Goal: Transaction & Acquisition: Obtain resource

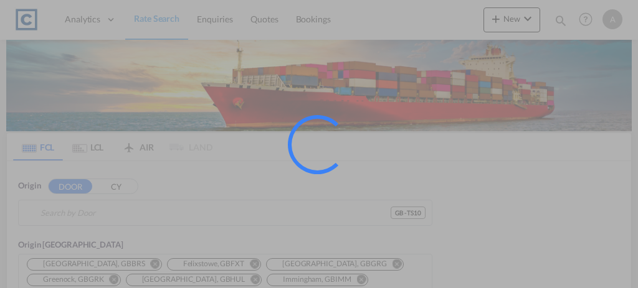
type input "GB-TS10, Redcar and Cleveland"
type input "Tokyo, JPTYO"
click at [198, 212] on div at bounding box center [319, 144] width 638 height 288
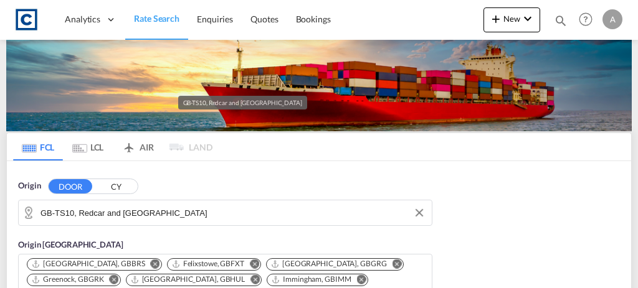
click at [198, 212] on input "GB-TS10, Redcar and Cleveland" at bounding box center [232, 213] width 385 height 19
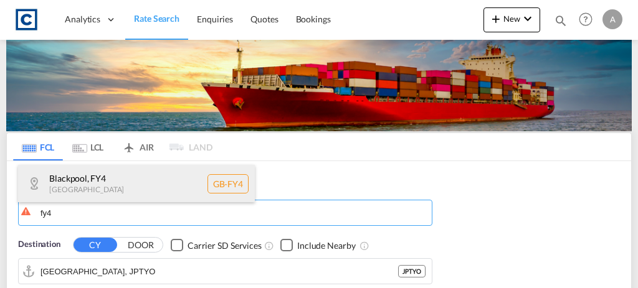
click at [172, 188] on div "Blackpool , FY4 United Kingdom GB-FY4" at bounding box center [136, 183] width 237 height 37
type input "GB-FY4, Blackpool"
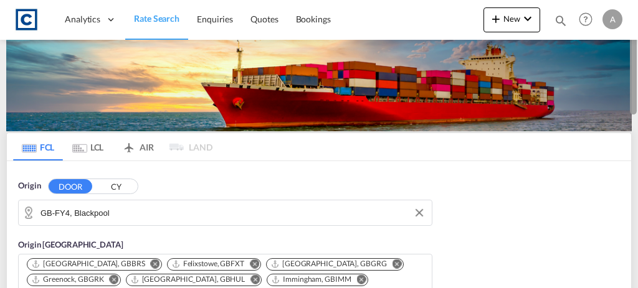
drag, startPoint x: 637, startPoint y: 89, endPoint x: 636, endPoint y: 119, distance: 29.9
click at [636, 119] on div at bounding box center [636, 143] width 2 height 283
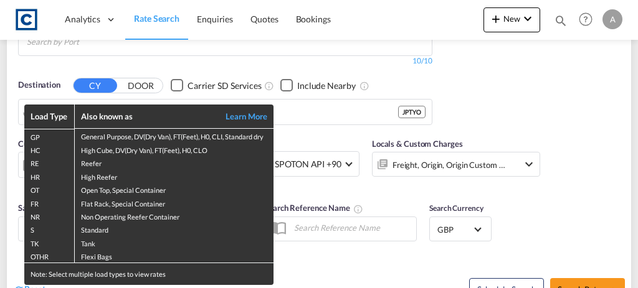
click at [139, 95] on div "Load Type Also known as Learn More GP General Purpose, DV(Dry Van), FT(Feet), H…" at bounding box center [319, 144] width 638 height 288
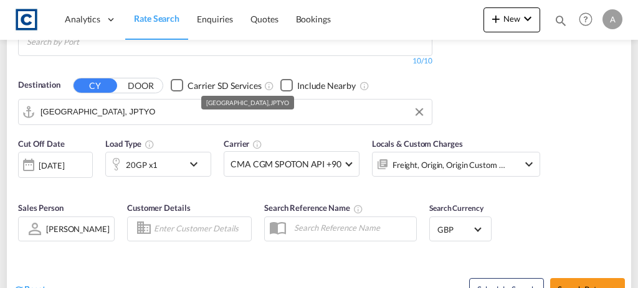
click at [139, 103] on input "Tokyo, JPTYO" at bounding box center [232, 112] width 385 height 19
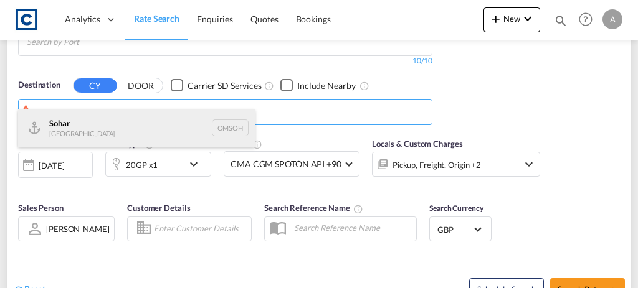
click at [115, 133] on div "Sohar Oman OMSOH" at bounding box center [136, 128] width 237 height 37
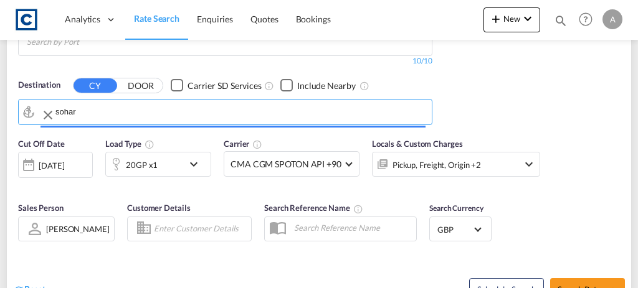
type input "Sohar, OMSOH"
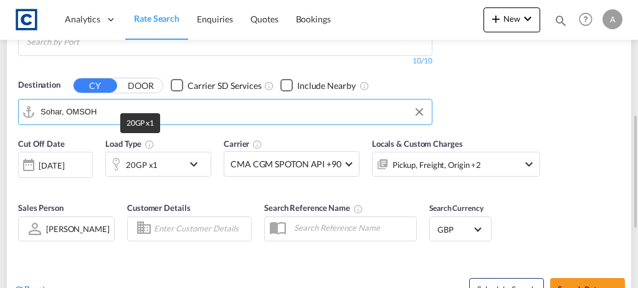
click at [140, 156] on div "20GP x1" at bounding box center [142, 164] width 32 height 17
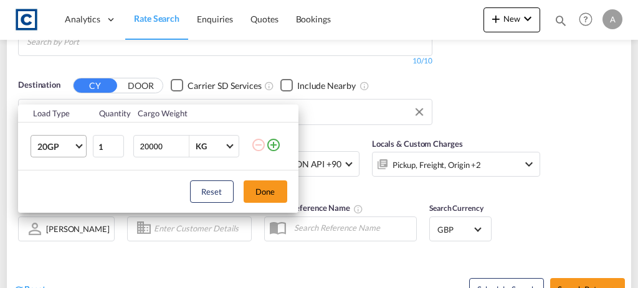
click at [51, 152] on span "20GP" at bounding box center [55, 147] width 36 height 12
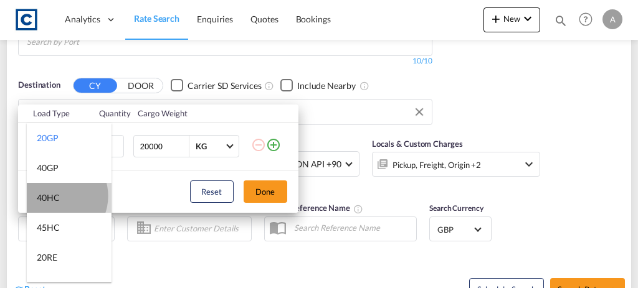
click at [55, 196] on div "40HC" at bounding box center [48, 198] width 23 height 12
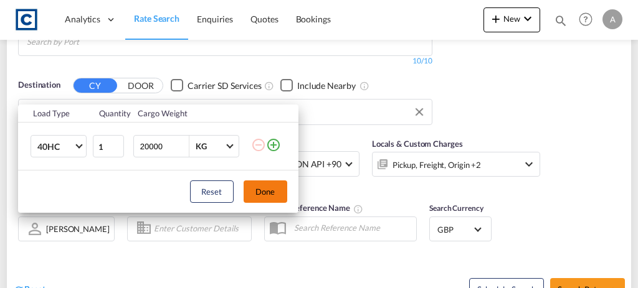
click at [272, 182] on button "Done" at bounding box center [266, 192] width 44 height 22
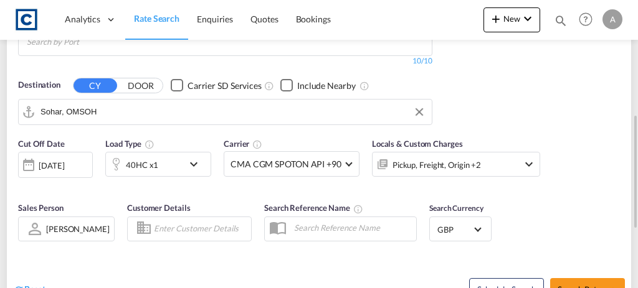
click at [461, 156] on div "Pickup, Freight, Origin +2" at bounding box center [436, 164] width 88 height 17
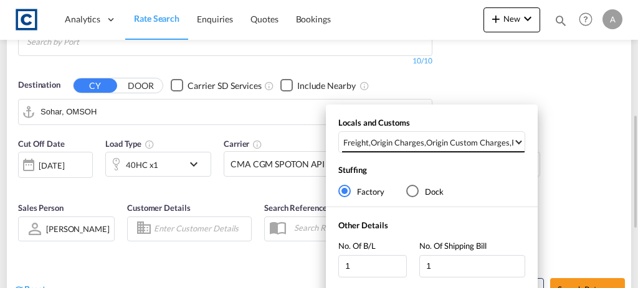
click at [461, 138] on div "Origin Custom Charges" at bounding box center [467, 142] width 83 height 11
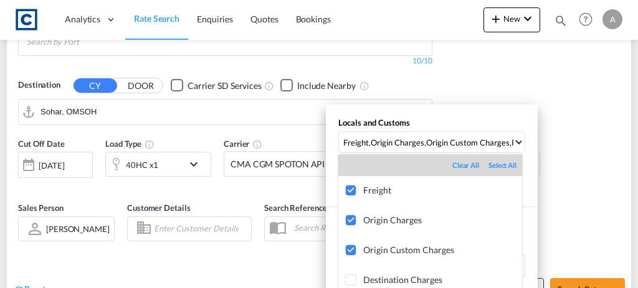
click at [550, 161] on md-backdrop at bounding box center [319, 144] width 638 height 288
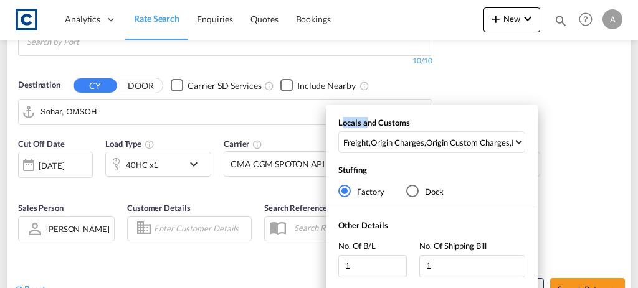
click at [550, 161] on div "Locals and Customs Freight , Origin Charges , Origin Custom Charges , Pickup Ch…" at bounding box center [319, 144] width 638 height 288
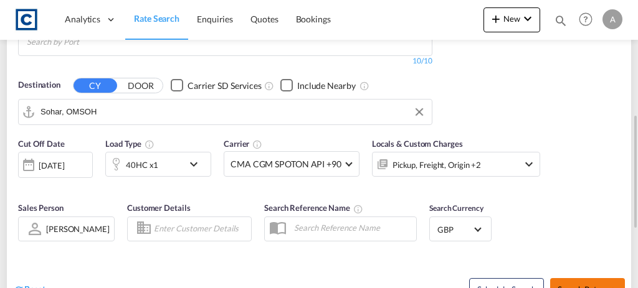
click at [564, 285] on span "Search Rates" at bounding box center [587, 290] width 60 height 10
type input "FY4 to OMSOH / 18 Aug 2025"
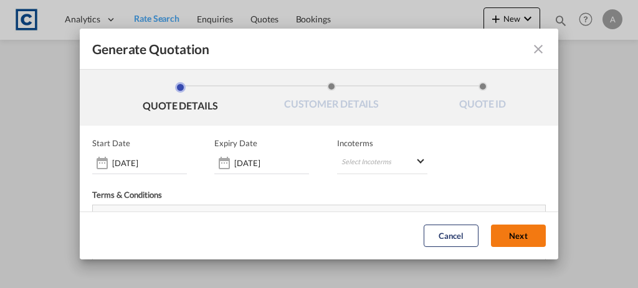
click at [494, 240] on button "Next" at bounding box center [518, 236] width 55 height 22
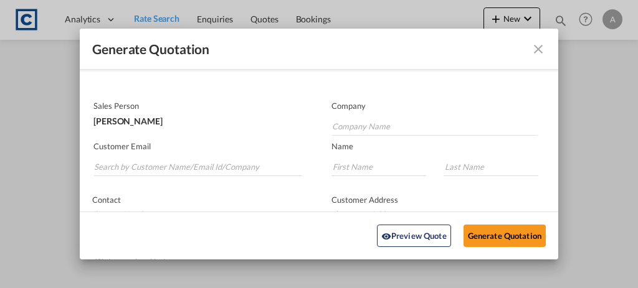
scroll to position [66, 0]
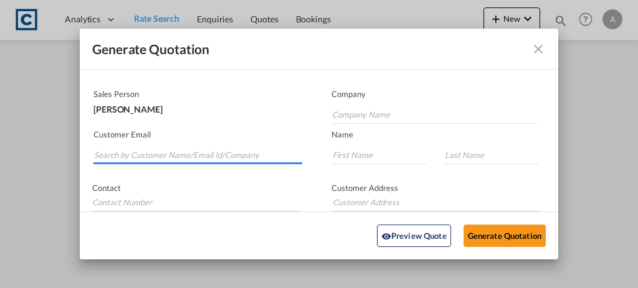
click at [189, 156] on input "Search by Customer Name/Email Id/Company" at bounding box center [198, 155] width 208 height 19
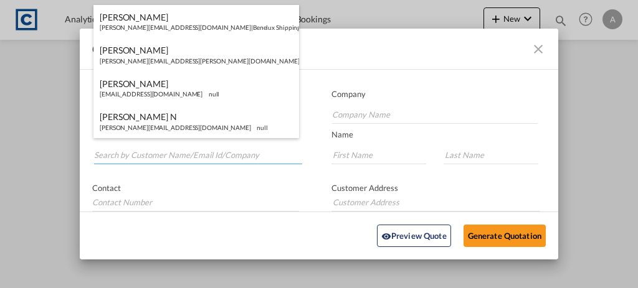
paste input "Andrea.Locarno@gruber-logistics.com"
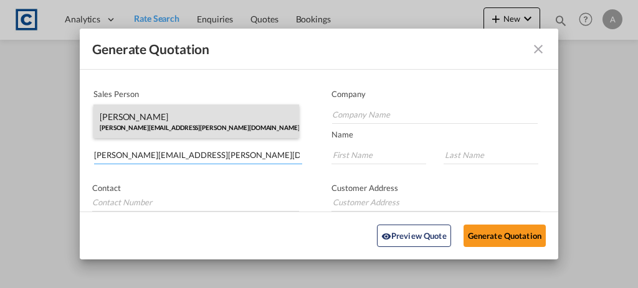
type input "Andrea.Locarno@gruber-logistics.com"
click at [260, 124] on div "Andrea Locarno Andrea.Locarno@gruber-logistics.com | Gruber Logisitcs" at bounding box center [196, 122] width 206 height 34
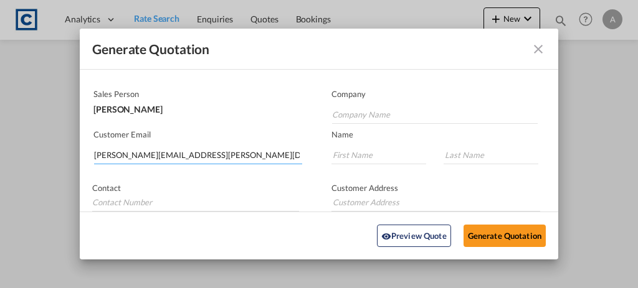
type input "Gruber Logisitcs"
type input "Andrea"
type input "Locarno"
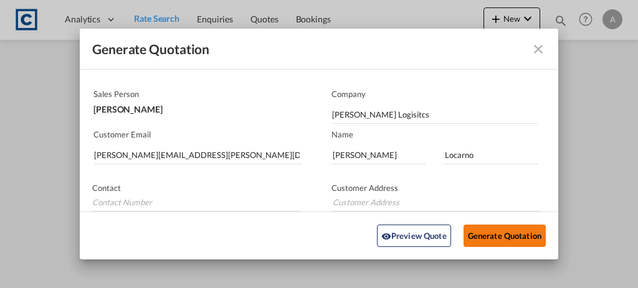
click at [504, 227] on button "Generate Quotation" at bounding box center [504, 236] width 82 height 22
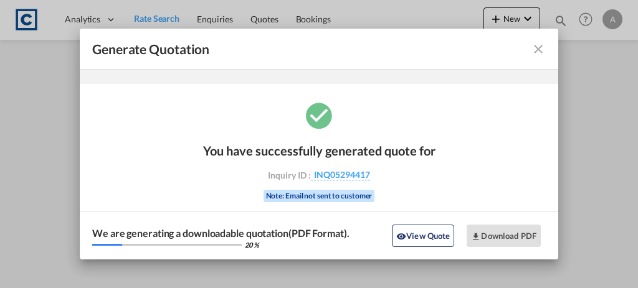
scroll to position [41, 0]
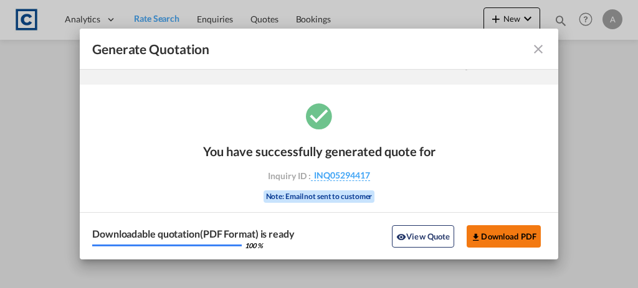
click at [489, 229] on button "Download PDF" at bounding box center [503, 236] width 74 height 22
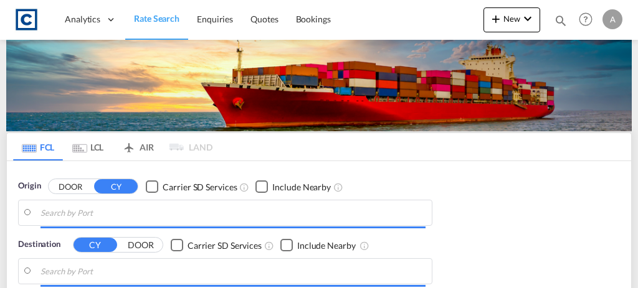
type input "GB-FY4, Blackpool"
type input "Sohar, OMSOH"
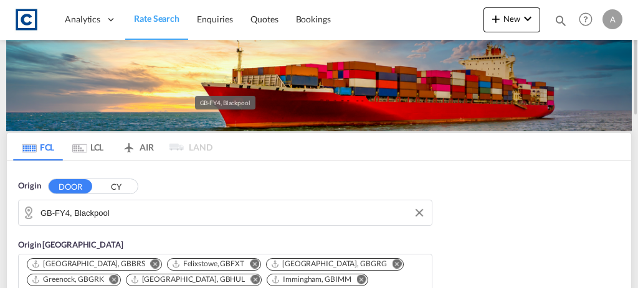
click at [192, 207] on input "GB-FY4, Blackpool" at bounding box center [232, 213] width 385 height 19
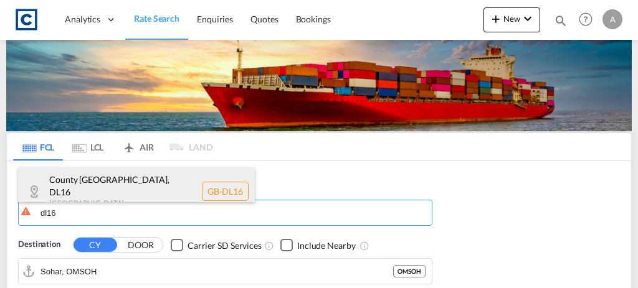
click at [161, 188] on div "County Durham , DL16 United Kingdom GB-DL16" at bounding box center [136, 191] width 237 height 47
type input "GB-DL16, [GEOGRAPHIC_DATA]"
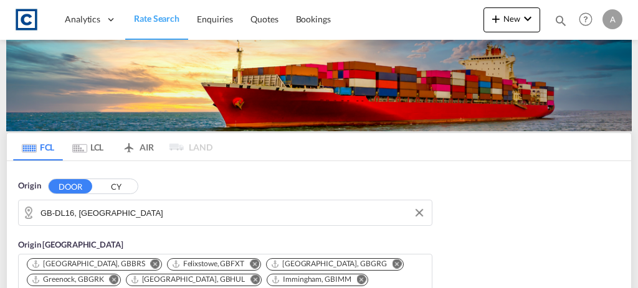
drag, startPoint x: 161, startPoint y: 188, endPoint x: 122, endPoint y: 300, distance: 118.8
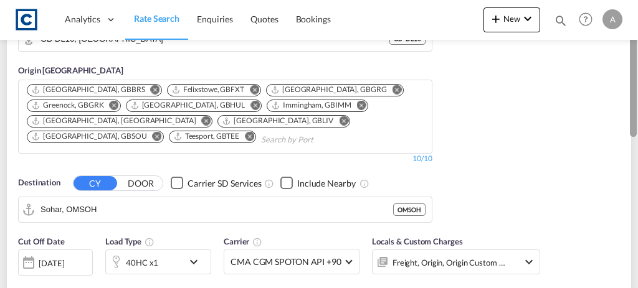
drag, startPoint x: 636, startPoint y: 78, endPoint x: 637, endPoint y: 146, distance: 67.9
click at [637, 146] on div at bounding box center [636, 110] width 2 height 283
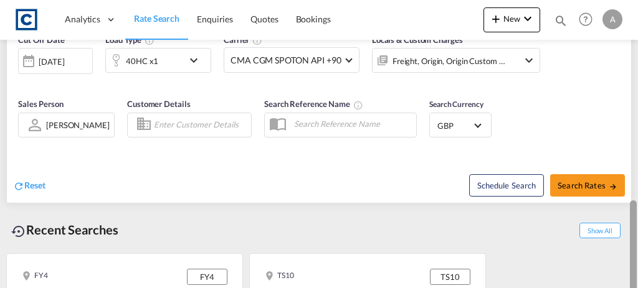
drag, startPoint x: 634, startPoint y: 186, endPoint x: 635, endPoint y: 163, distance: 23.7
click at [635, 201] on div at bounding box center [633, 257] width 7 height 112
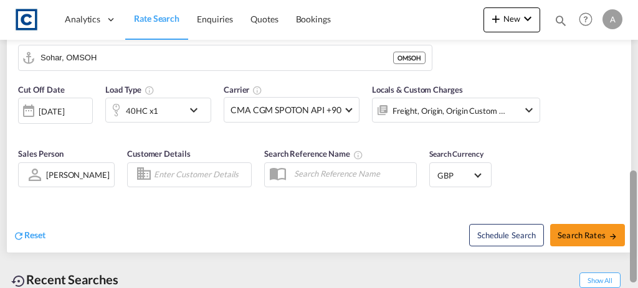
scroll to position [326, 0]
drag, startPoint x: 635, startPoint y: 154, endPoint x: 632, endPoint y: 136, distance: 18.8
click at [632, 136] on div at bounding box center [633, 186] width 7 height 112
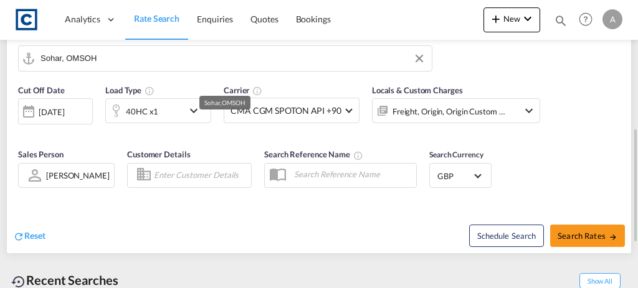
click at [178, 55] on input "Sohar, OMSOH" at bounding box center [232, 58] width 385 height 19
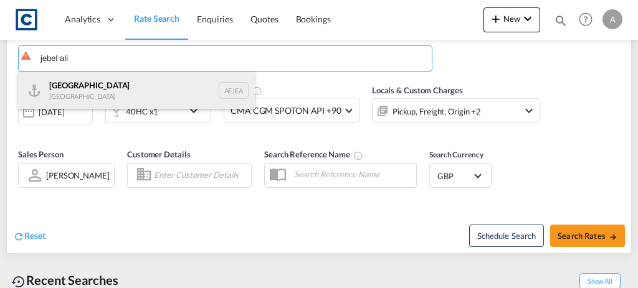
click at [153, 82] on div "Jebel Ali United Arab Emirates AEJEA" at bounding box center [136, 90] width 237 height 37
type input "[GEOGRAPHIC_DATA], [GEOGRAPHIC_DATA]"
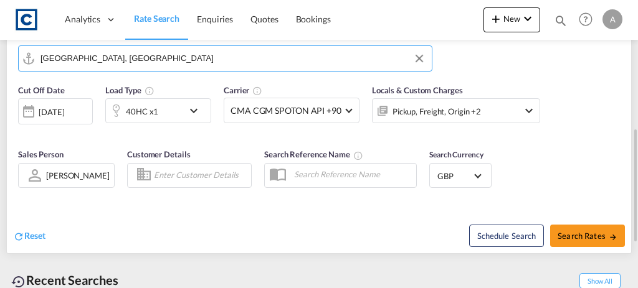
click at [147, 113] on div "40HC x1" at bounding box center [142, 111] width 32 height 17
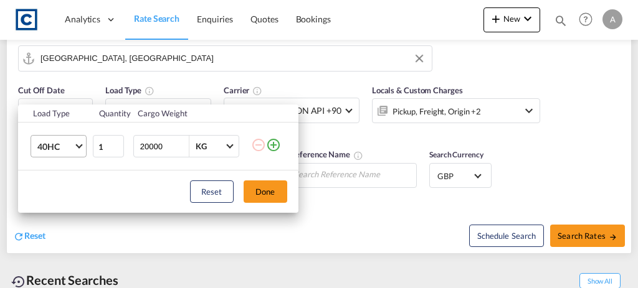
click at [44, 149] on span "40HC" at bounding box center [55, 147] width 36 height 12
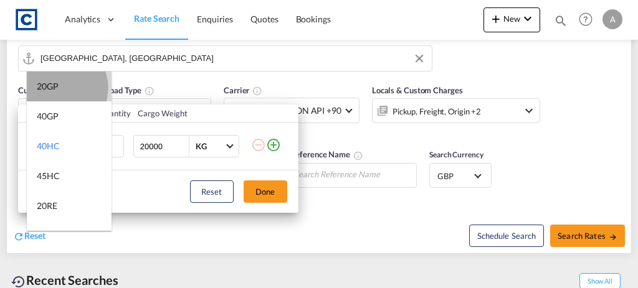
click at [59, 88] on md-option "20GP" at bounding box center [69, 87] width 85 height 30
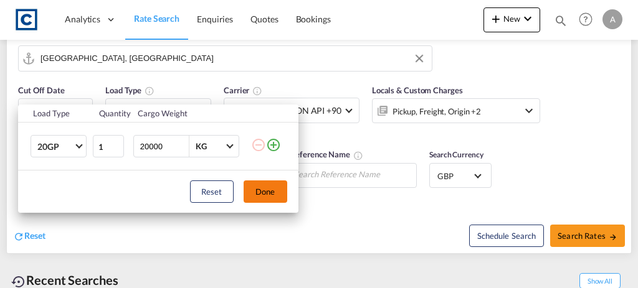
click at [276, 188] on button "Done" at bounding box center [266, 192] width 44 height 22
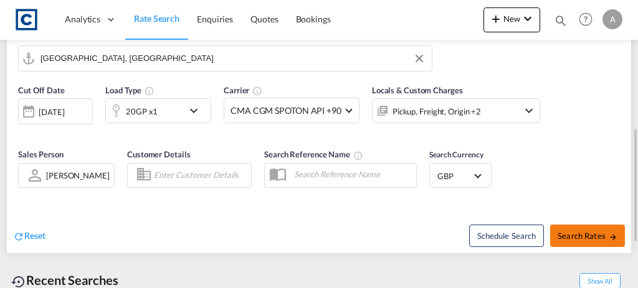
click at [587, 232] on span "Search Rates" at bounding box center [587, 236] width 60 height 10
type input "DL16 to AEJEA / 18 Aug 2025"
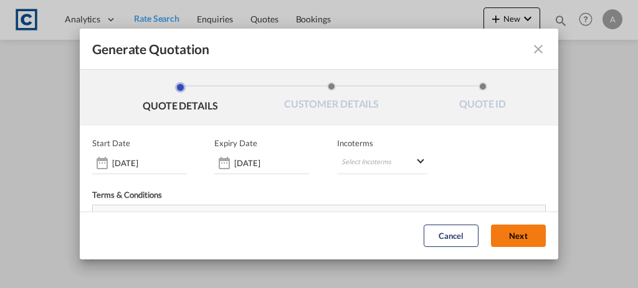
click at [492, 244] on button "Next" at bounding box center [518, 236] width 55 height 22
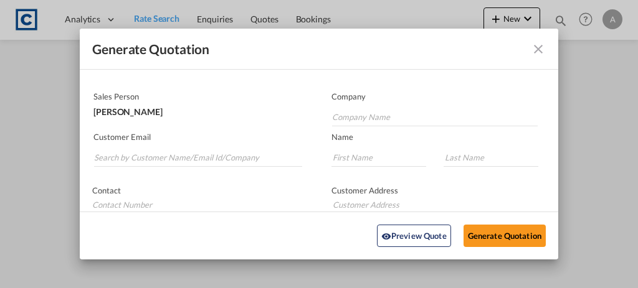
scroll to position [71, 0]
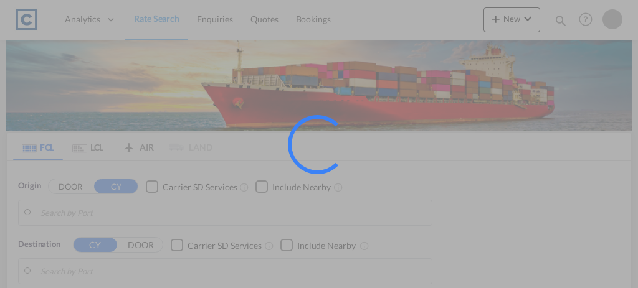
type input "GB-DL16, [GEOGRAPHIC_DATA]"
type input "[GEOGRAPHIC_DATA], [GEOGRAPHIC_DATA]"
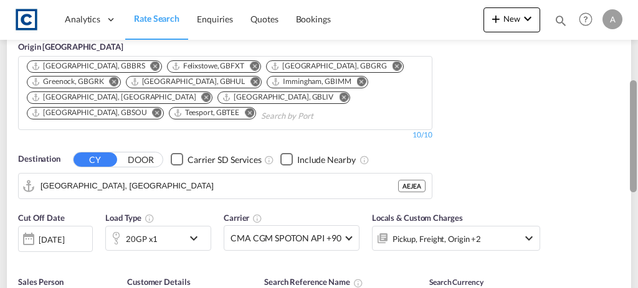
scroll to position [202, 0]
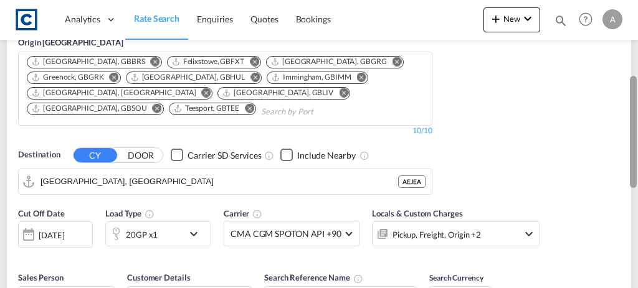
drag, startPoint x: 634, startPoint y: 67, endPoint x: 622, endPoint y: 146, distance: 80.7
click at [622, 146] on md-content "Analytics Dashboard Rate Search Enquiries Quotes Bookings New Quote Bookings" at bounding box center [319, 144] width 638 height 288
drag, startPoint x: 637, startPoint y: 143, endPoint x: 635, endPoint y: 171, distance: 28.1
click at [635, 171] on div at bounding box center [636, 144] width 2 height 283
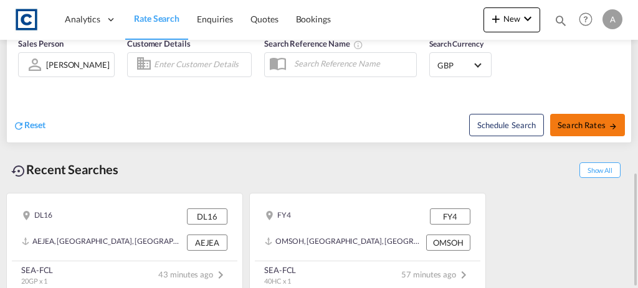
click at [600, 120] on span "Search Rates" at bounding box center [587, 125] width 60 height 10
type input "DL16 to AEJEA / 18 Aug 2025"
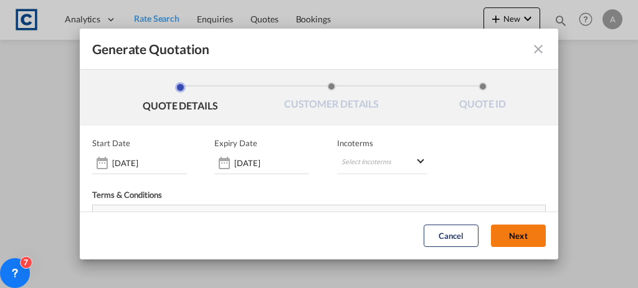
click at [507, 230] on button "Next" at bounding box center [518, 236] width 55 height 22
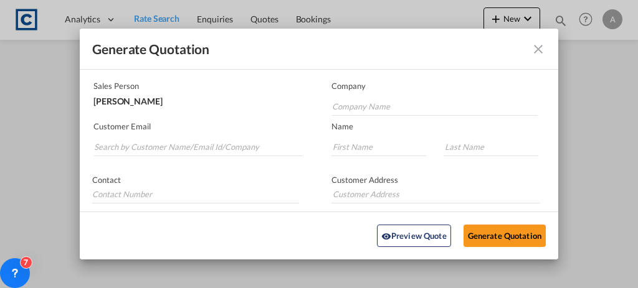
scroll to position [77, 0]
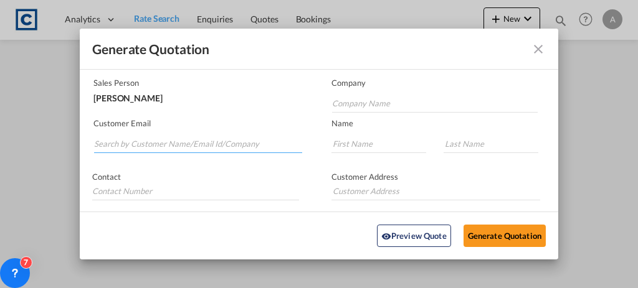
click at [174, 145] on input "Search by Customer Name/Email Id/Company" at bounding box center [198, 144] width 208 height 19
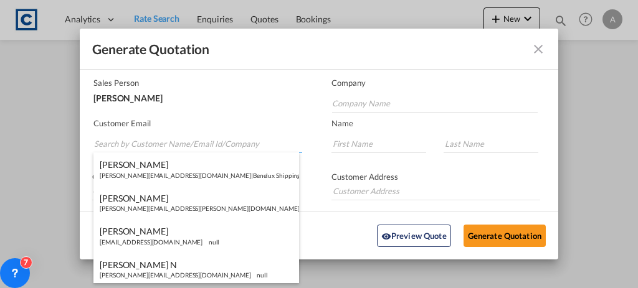
paste input "[PERSON_NAME][EMAIL_ADDRESS][PERSON_NAME][DOMAIN_NAME]"
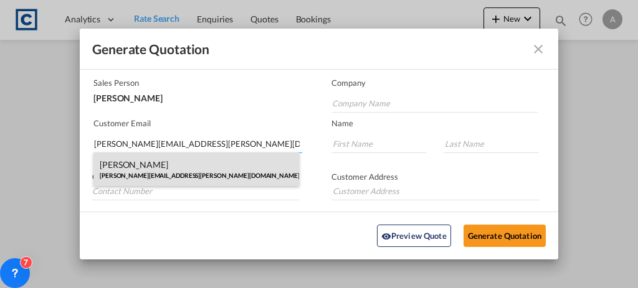
type input "[PERSON_NAME][EMAIL_ADDRESS][PERSON_NAME][DOMAIN_NAME]"
click at [196, 182] on div "[PERSON_NAME] [PERSON_NAME][EMAIL_ADDRESS][PERSON_NAME][DOMAIN_NAME] | [PERSON_…" at bounding box center [196, 170] width 206 height 34
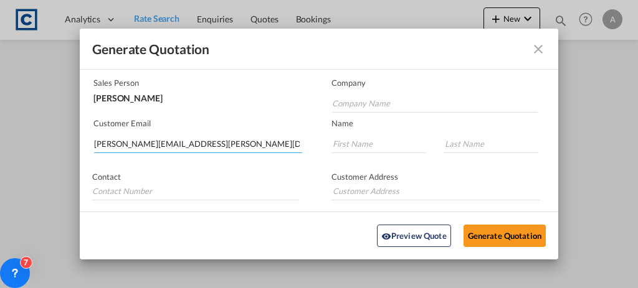
type input "[PERSON_NAME] Logisitcs"
type input "[PERSON_NAME]"
type input "Locarno"
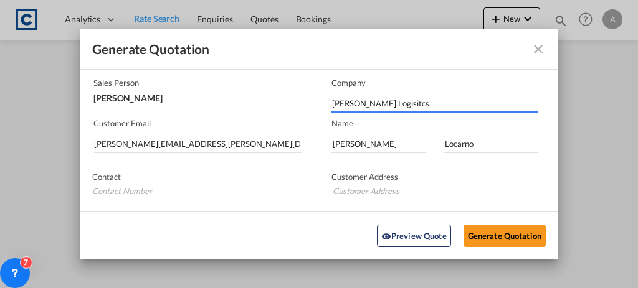
click at [196, 182] on input "Generate QuotationQUOTE ..." at bounding box center [195, 191] width 207 height 19
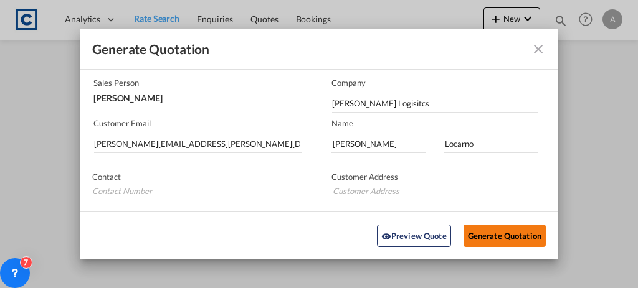
click at [496, 231] on button "Generate Quotation" at bounding box center [504, 236] width 82 height 22
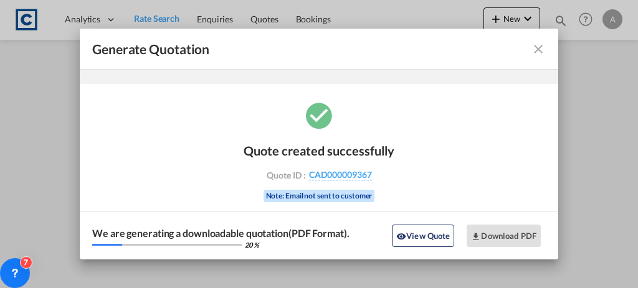
scroll to position [41, 0]
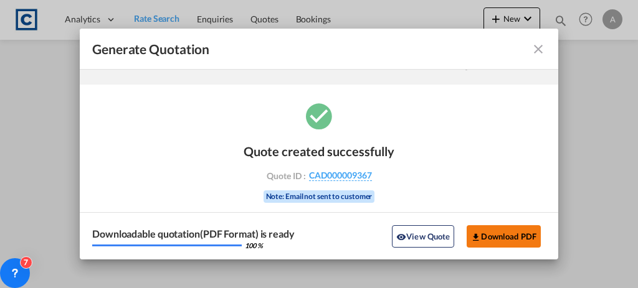
click at [496, 231] on button "Download PDF" at bounding box center [503, 236] width 74 height 22
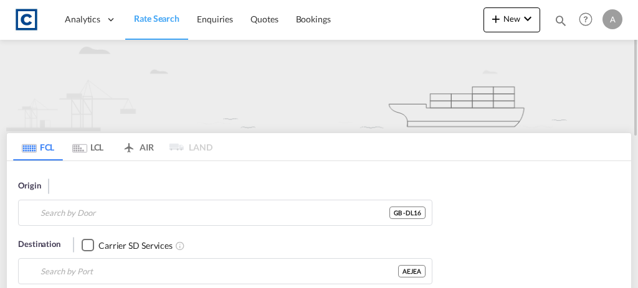
type input "DL16"
type input "[GEOGRAPHIC_DATA], [GEOGRAPHIC_DATA]"
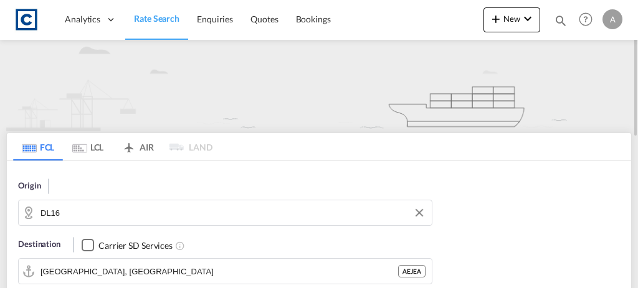
click at [143, 215] on input "DL16" at bounding box center [232, 213] width 385 height 19
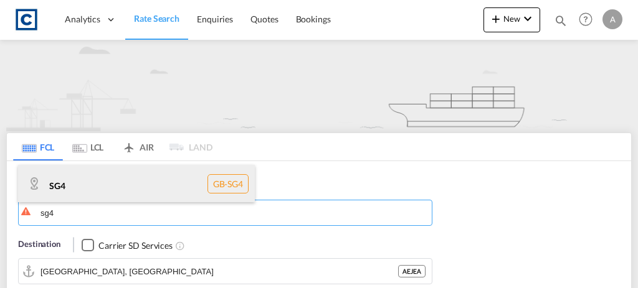
click at [115, 184] on div "SG4 GB-SG4" at bounding box center [136, 183] width 237 height 37
type input "SG4"
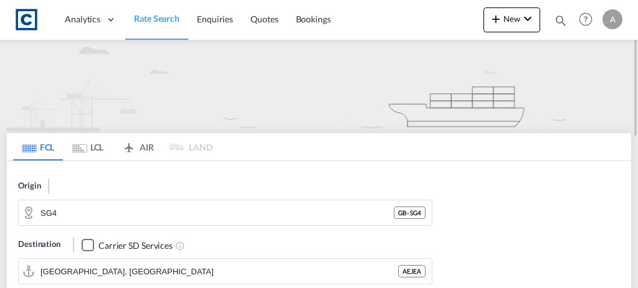
drag, startPoint x: 637, startPoint y: 65, endPoint x: 633, endPoint y: 93, distance: 28.4
click at [635, 93] on div at bounding box center [636, 143] width 2 height 283
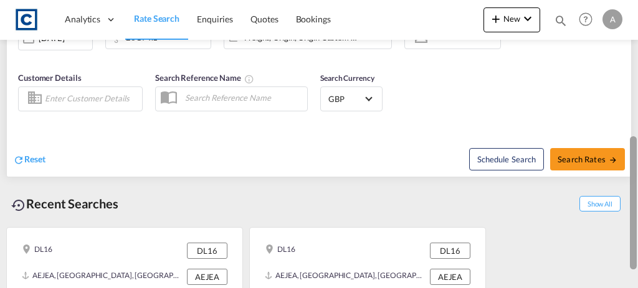
drag, startPoint x: 636, startPoint y: 136, endPoint x: 636, endPoint y: 129, distance: 7.5
click at [636, 129] on div at bounding box center [636, 144] width 2 height 283
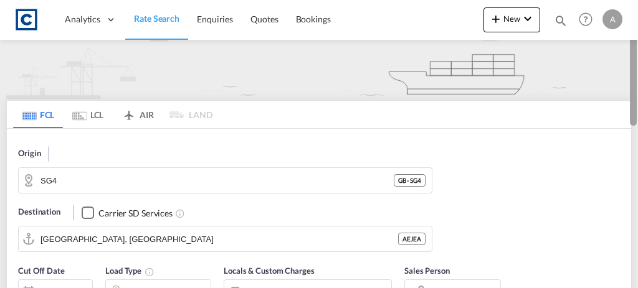
drag, startPoint x: 636, startPoint y: 129, endPoint x: 634, endPoint y: 149, distance: 20.0
click at [634, 126] on div at bounding box center [633, 59] width 7 height 133
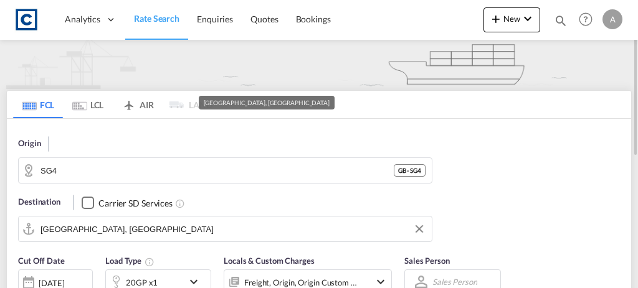
click at [257, 224] on input "[GEOGRAPHIC_DATA], [GEOGRAPHIC_DATA]" at bounding box center [232, 229] width 385 height 19
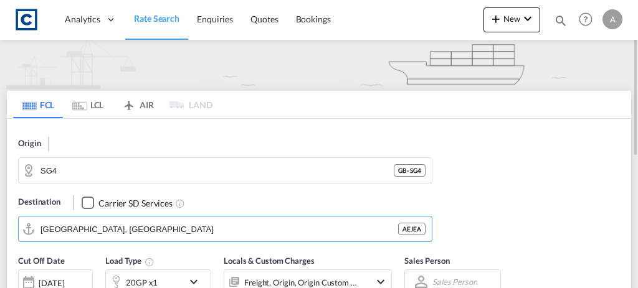
click at [165, 281] on div "20GP x1" at bounding box center [144, 282] width 77 height 25
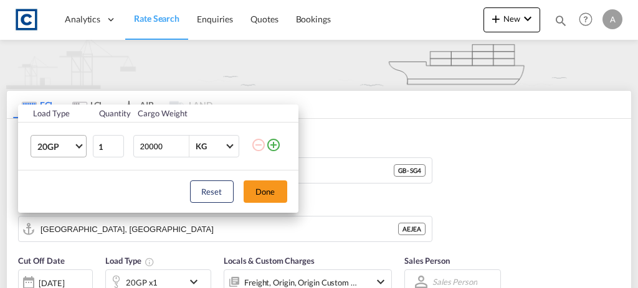
click at [60, 149] on span "20GP" at bounding box center [55, 147] width 36 height 12
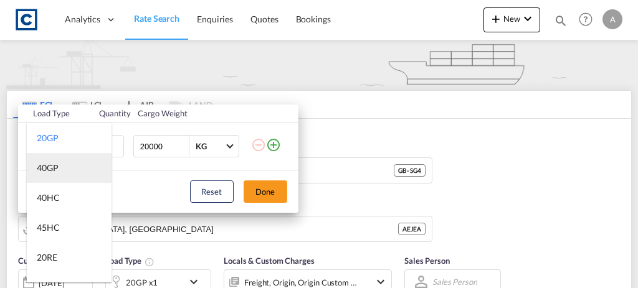
click at [62, 171] on md-option "40GP" at bounding box center [69, 168] width 85 height 30
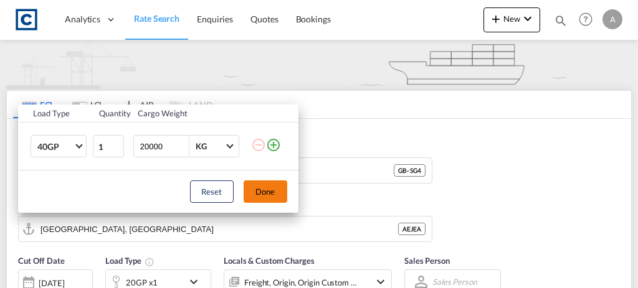
click at [254, 187] on button "Done" at bounding box center [266, 192] width 44 height 22
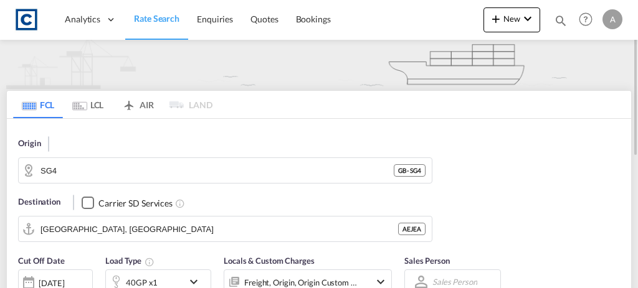
drag, startPoint x: 637, startPoint y: 86, endPoint x: 631, endPoint y: 116, distance: 30.5
click at [635, 116] on div at bounding box center [636, 143] width 2 height 283
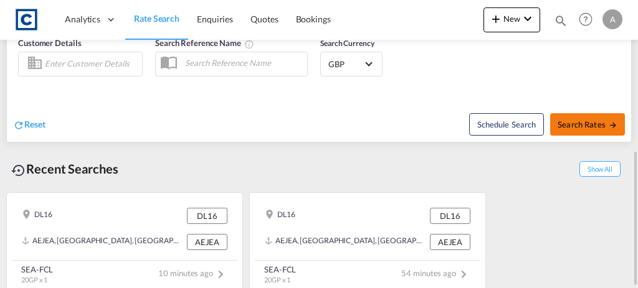
click at [595, 122] on span "Search Rates" at bounding box center [587, 125] width 60 height 10
type input "SG4 to AEJEA / [DATE]"
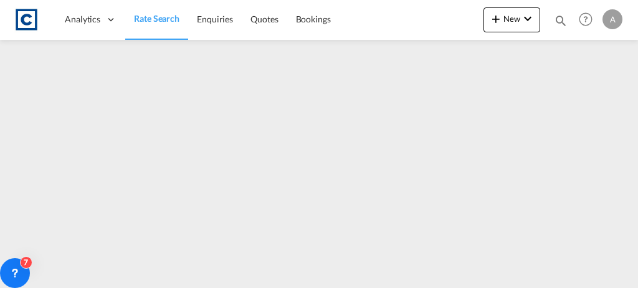
click at [149, 22] on span "Rate Search" at bounding box center [156, 18] width 45 height 11
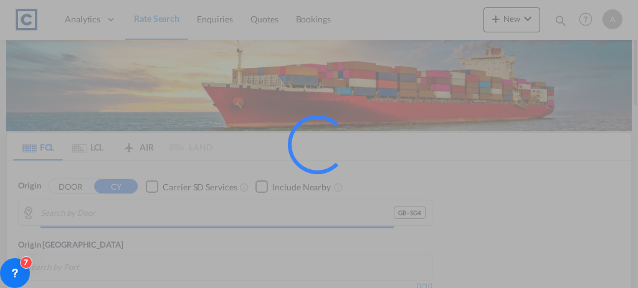
type input "GB-SG4, [GEOGRAPHIC_DATA]"
type input "[GEOGRAPHIC_DATA], [GEOGRAPHIC_DATA]"
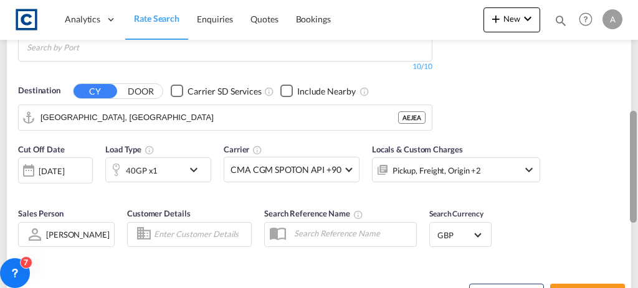
drag, startPoint x: 636, startPoint y: 81, endPoint x: 637, endPoint y: 198, distance: 117.1
click at [637, 198] on div at bounding box center [636, 142] width 2 height 283
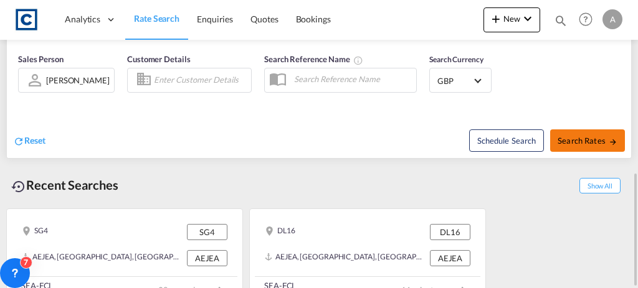
click at [571, 136] on span "Search Rates" at bounding box center [587, 141] width 60 height 10
type input "SG4 to AEJEA / [DATE]"
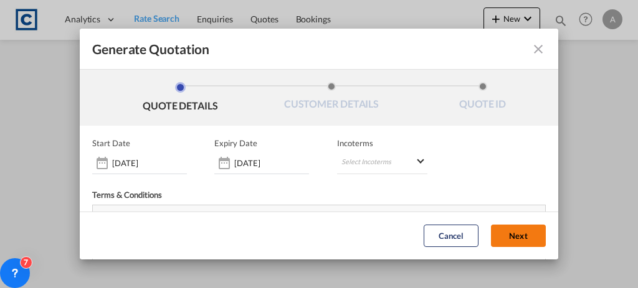
click at [495, 240] on button "Next" at bounding box center [518, 236] width 55 height 22
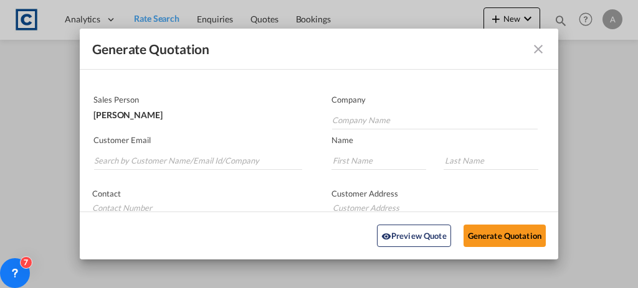
scroll to position [65, 0]
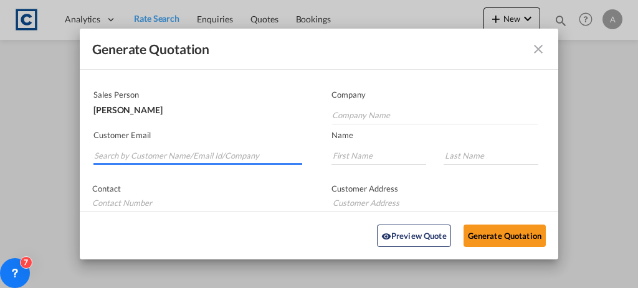
click at [173, 154] on input "Search by Customer Name/Email Id/Company" at bounding box center [198, 155] width 208 height 19
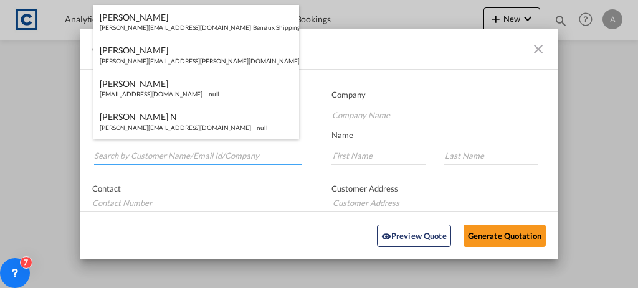
paste input "[PERSON_NAME][EMAIL_ADDRESS][PERSON_NAME][DOMAIN_NAME]"
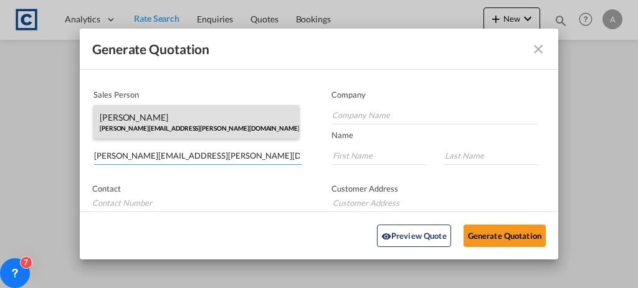
type input "[PERSON_NAME][EMAIL_ADDRESS][PERSON_NAME][DOMAIN_NAME]"
click at [233, 116] on div "[PERSON_NAME] [PERSON_NAME][EMAIL_ADDRESS][PERSON_NAME][DOMAIN_NAME] | [PERSON_…" at bounding box center [196, 122] width 206 height 34
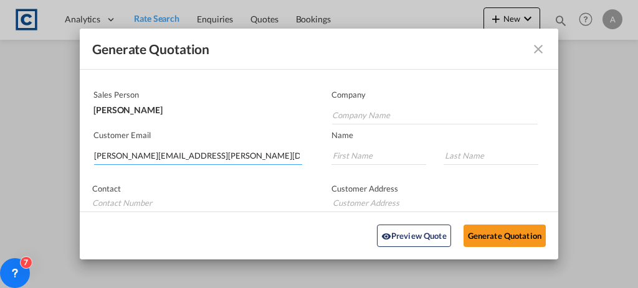
type input "[PERSON_NAME] Logisitcs"
type input "[PERSON_NAME]"
type input "Locarno"
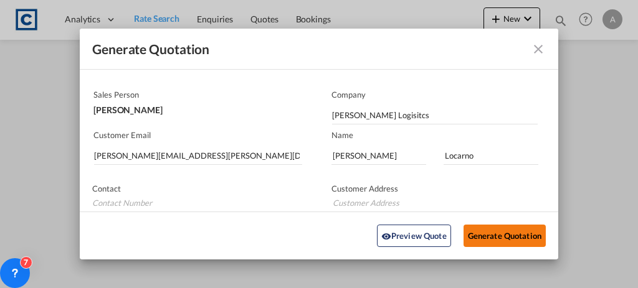
click at [511, 238] on button "Generate Quotation" at bounding box center [504, 236] width 82 height 22
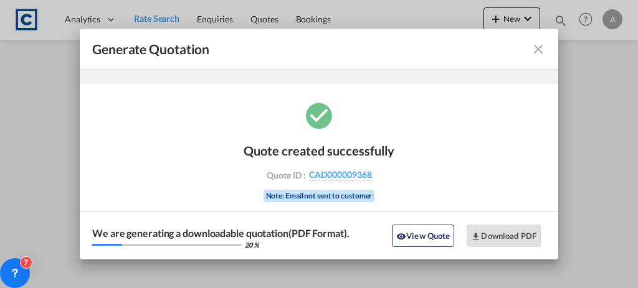
scroll to position [41, 0]
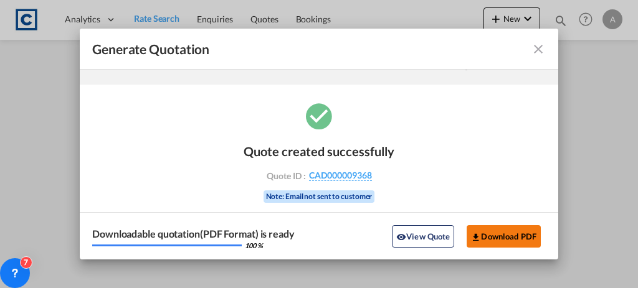
click at [514, 232] on button "Download PDF" at bounding box center [503, 236] width 74 height 22
